Goal: Task Accomplishment & Management: Complete application form

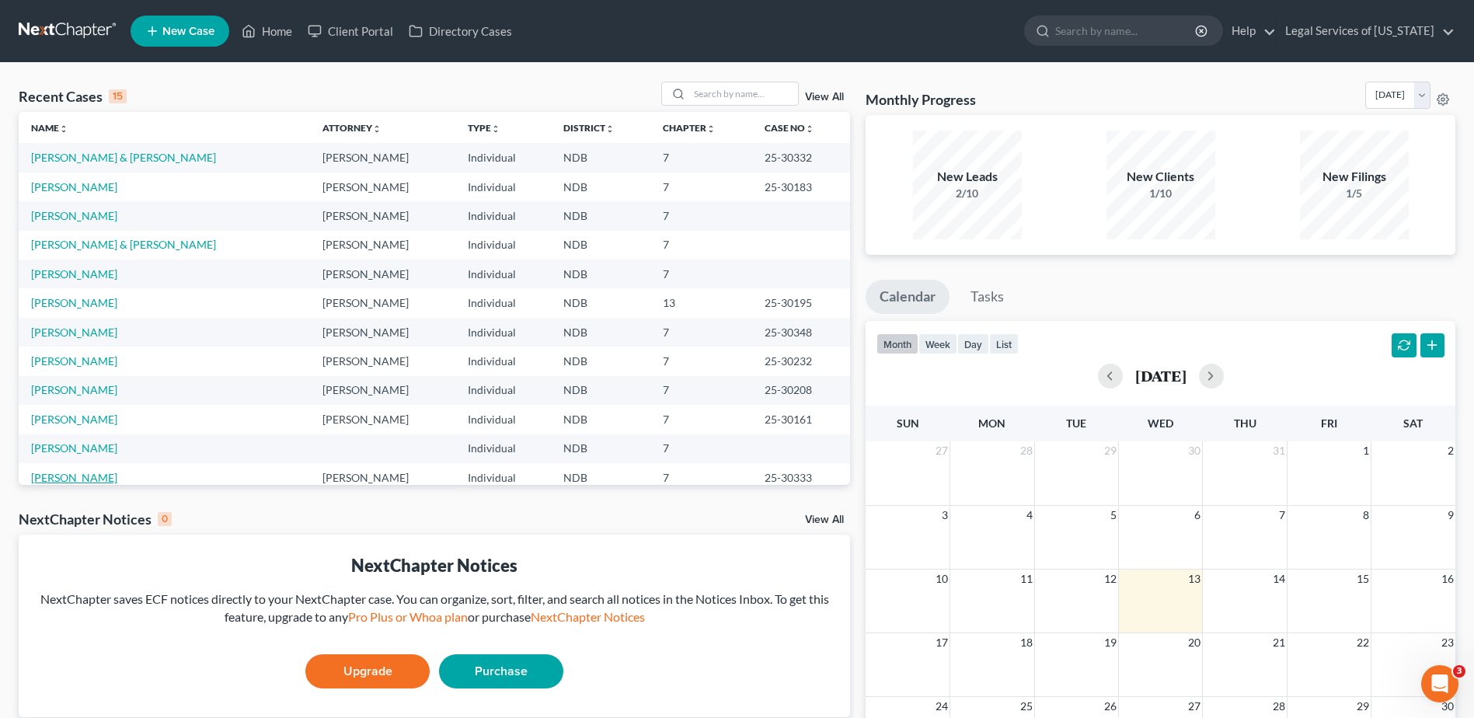
click at [49, 478] on link "[PERSON_NAME]" at bounding box center [74, 477] width 86 height 13
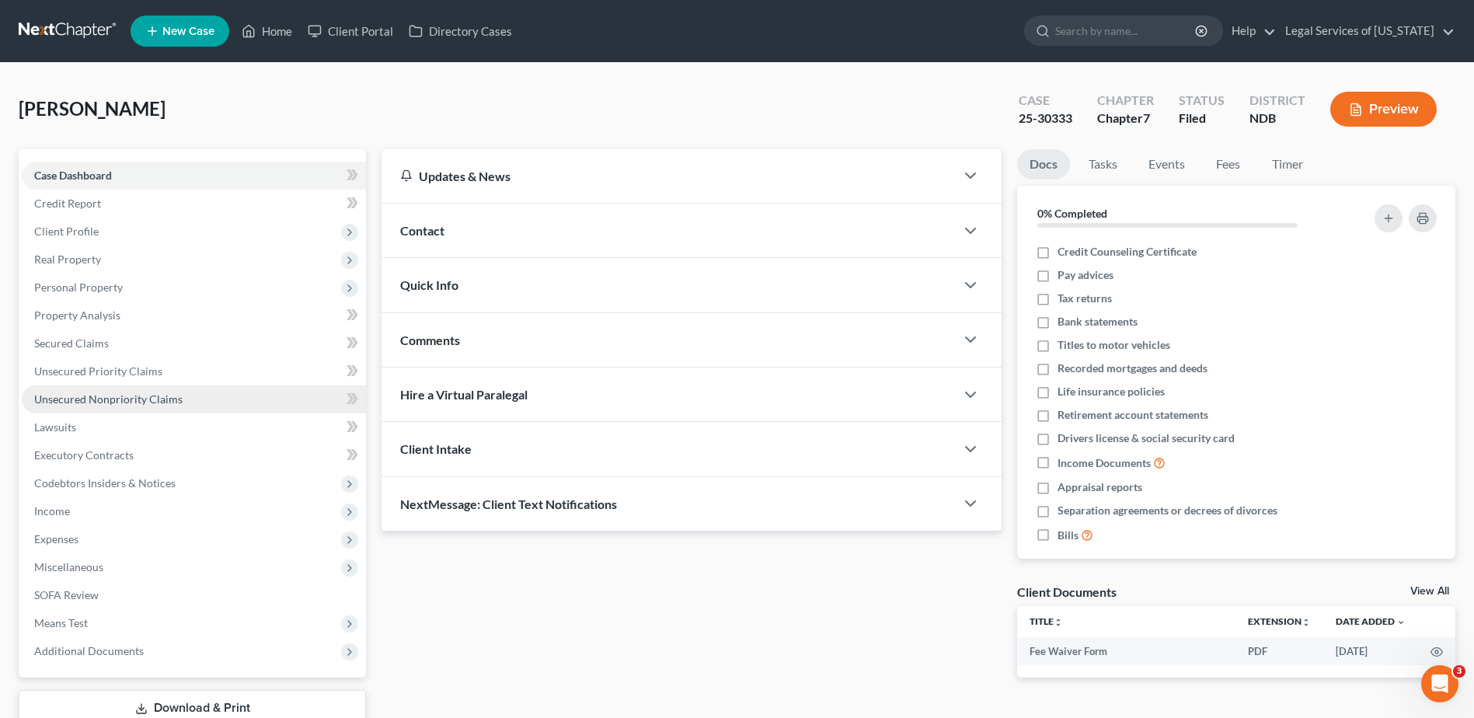
click at [110, 396] on span "Unsecured Nonpriority Claims" at bounding box center [108, 398] width 148 height 13
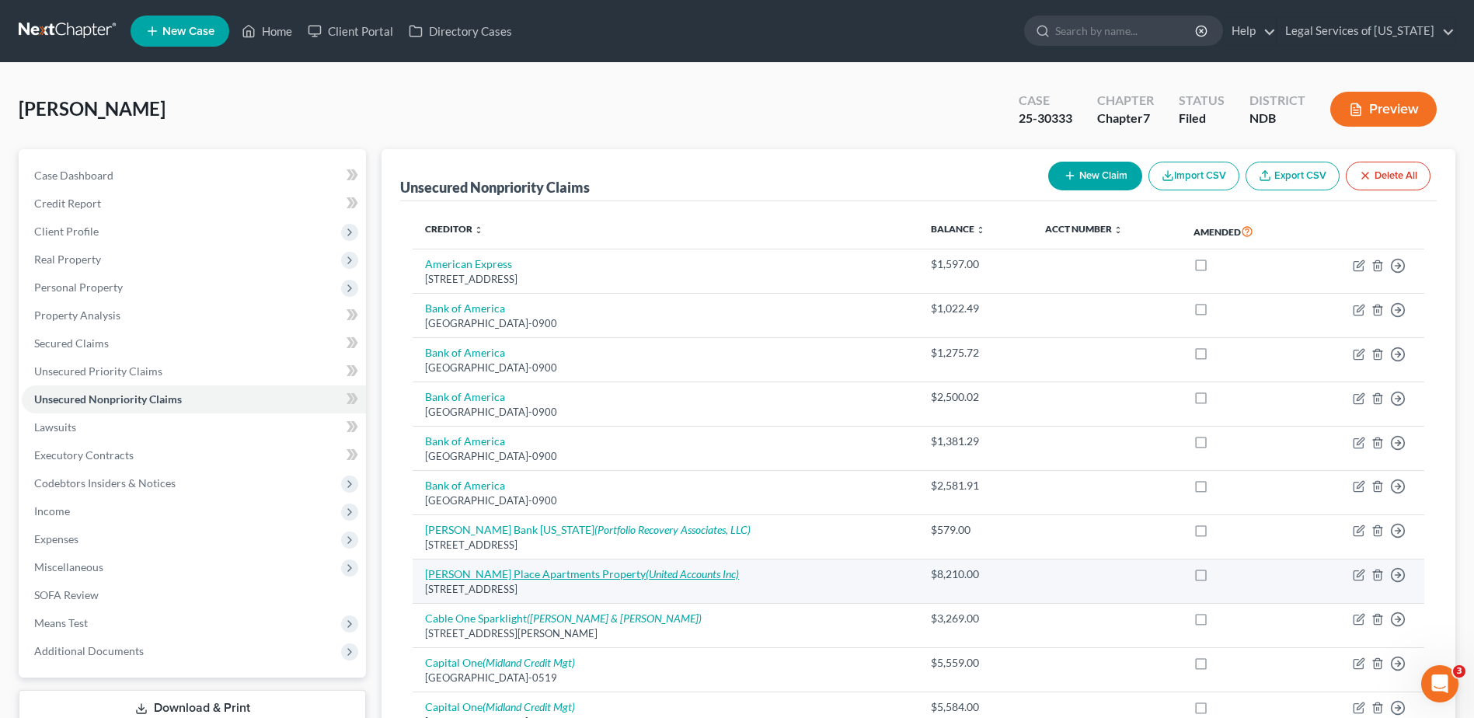
click at [489, 577] on link "[PERSON_NAME] Place Apartments Property (United Accounts Inc)" at bounding box center [582, 573] width 314 height 13
select select "29"
select select "14"
select select "0"
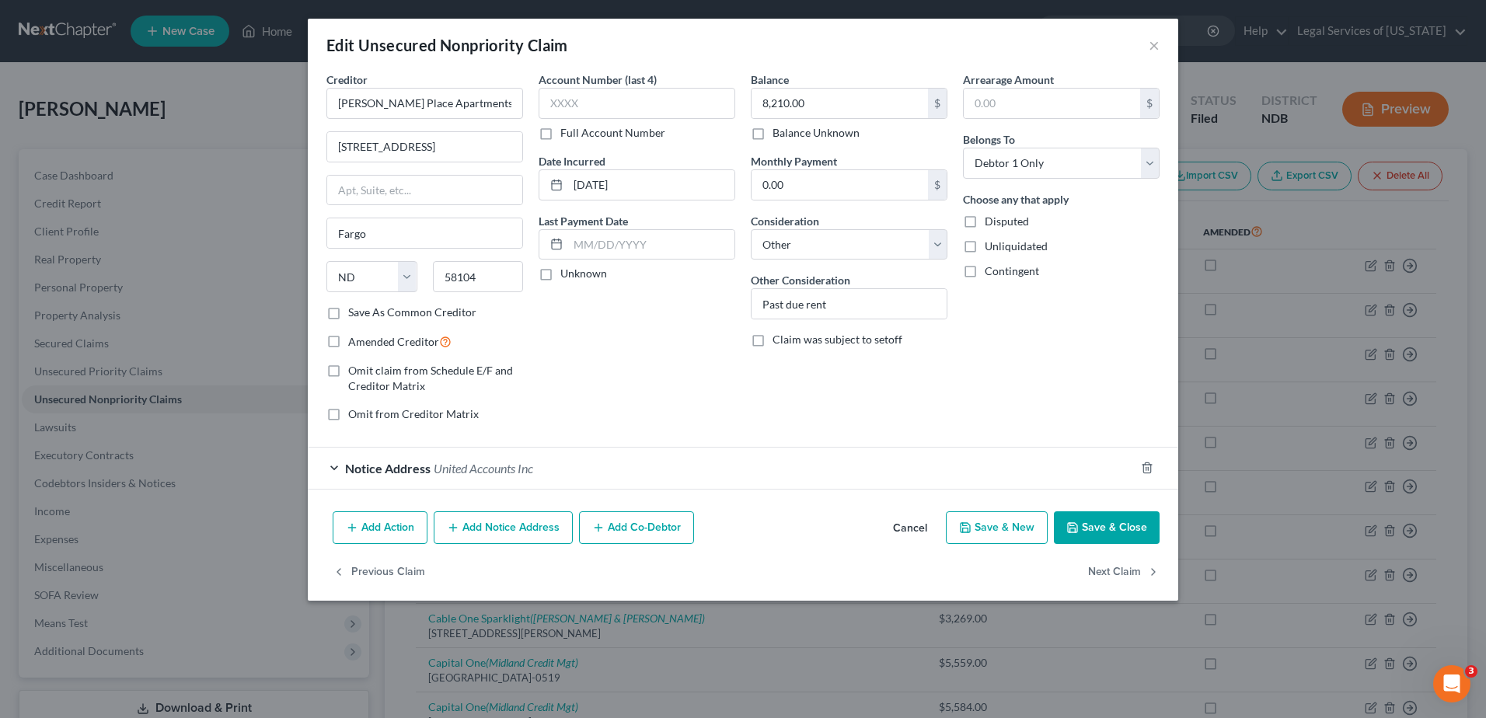
click at [504, 462] on span "United Accounts Inc" at bounding box center [483, 468] width 99 height 15
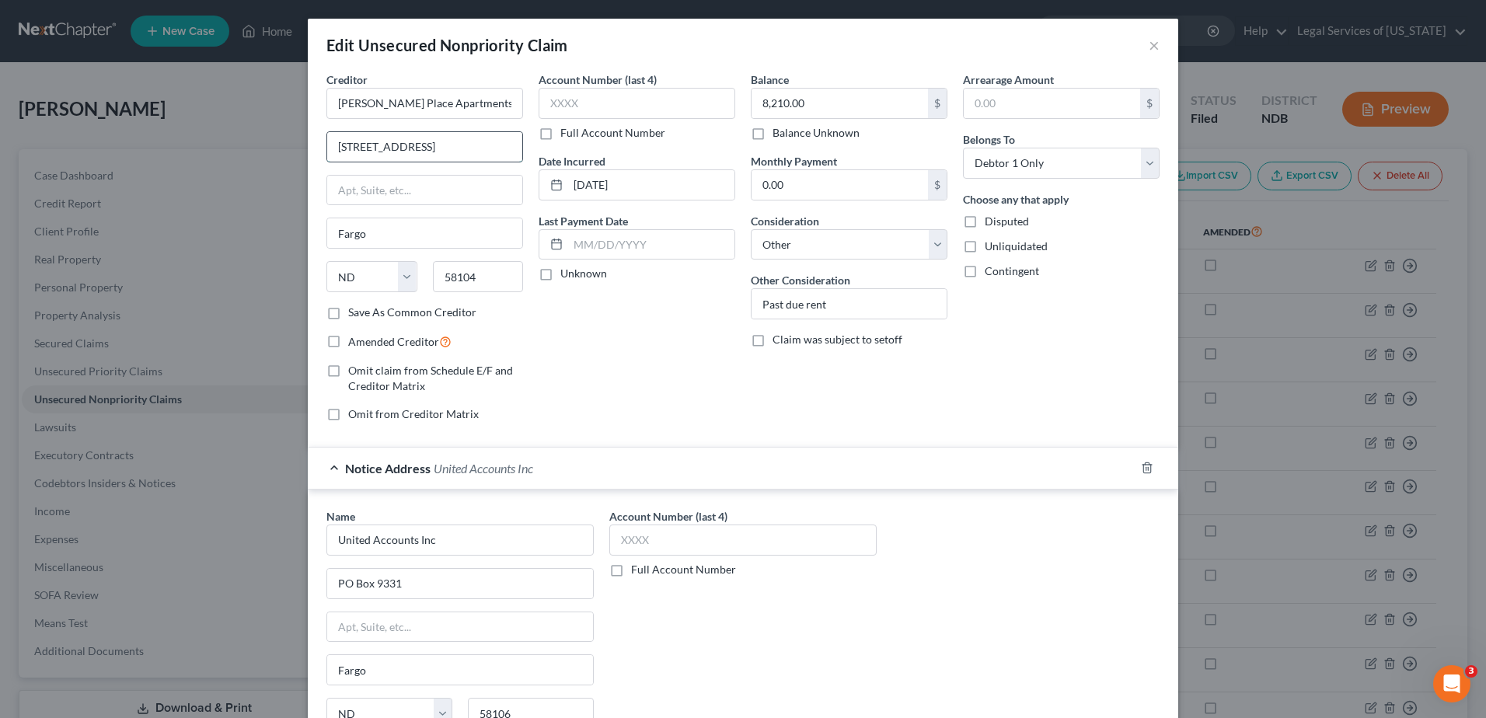
click at [420, 145] on input "[STREET_ADDRESS]" at bounding box center [424, 147] width 195 height 30
click at [1149, 46] on button "×" at bounding box center [1154, 45] width 11 height 19
